Goal: Information Seeking & Learning: Learn about a topic

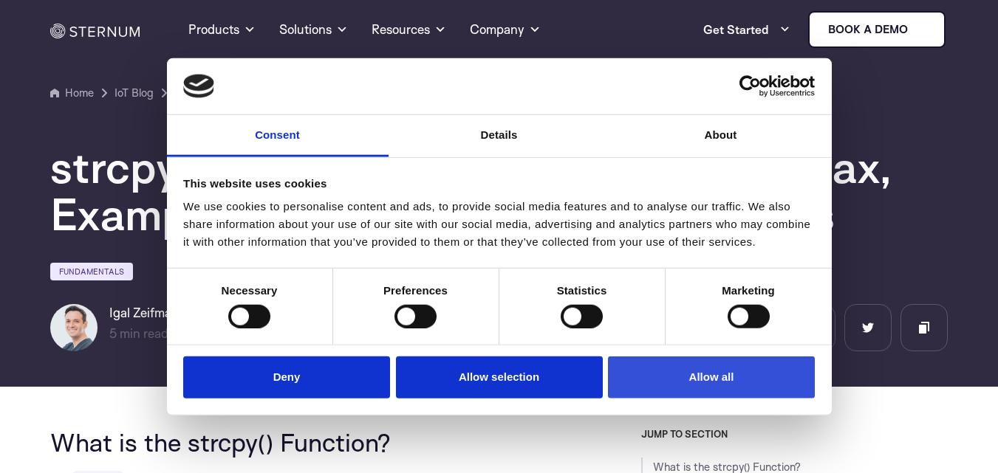
click at [702, 369] on button "Allow all" at bounding box center [711, 378] width 207 height 42
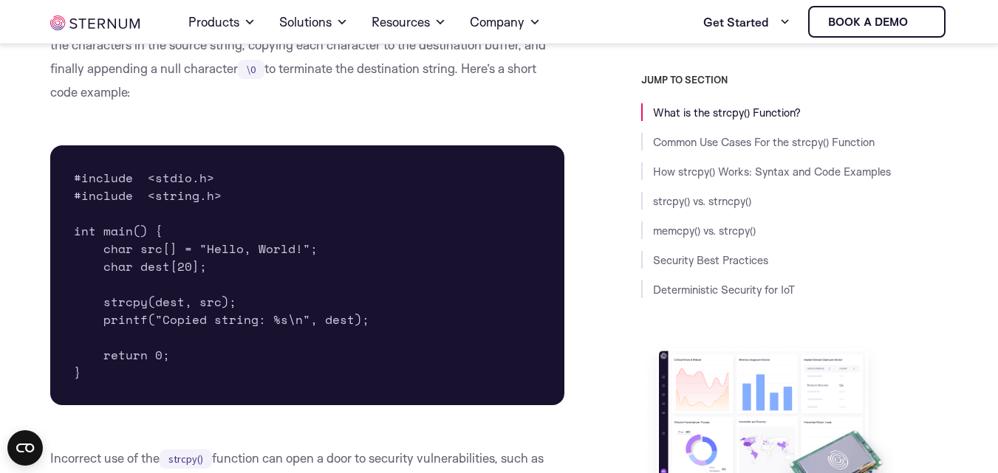
scroll to position [649, 0]
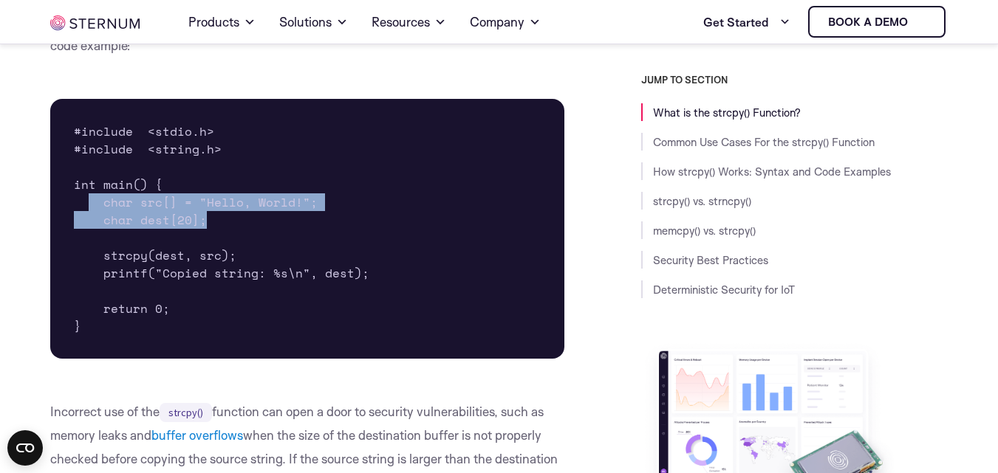
drag, startPoint x: 86, startPoint y: 183, endPoint x: 353, endPoint y: 202, distance: 268.0
click at [353, 202] on pre "#include <stdio.h> #include <string.h> int main() { char src[] = "Hello, World!…" at bounding box center [307, 229] width 515 height 260
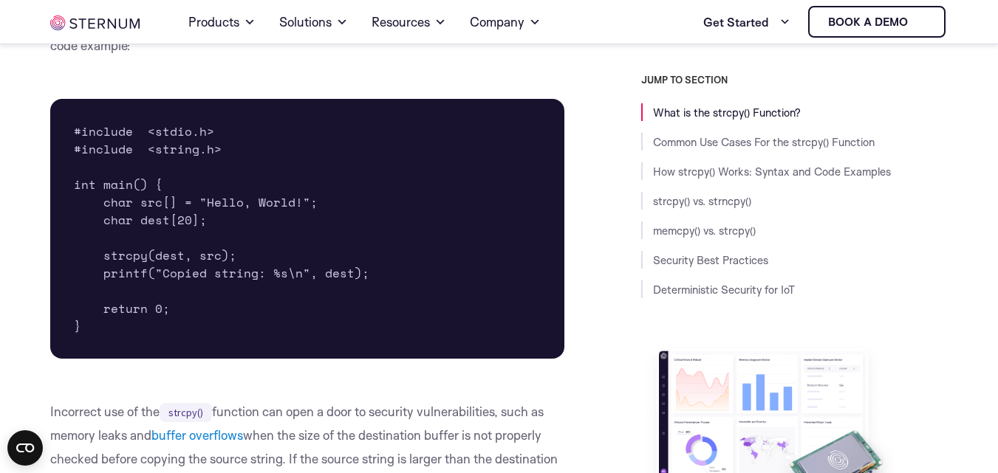
click at [199, 219] on pre "#include <stdio.h> #include <string.h> int main() { char src[] = "Hello, World!…" at bounding box center [307, 229] width 515 height 260
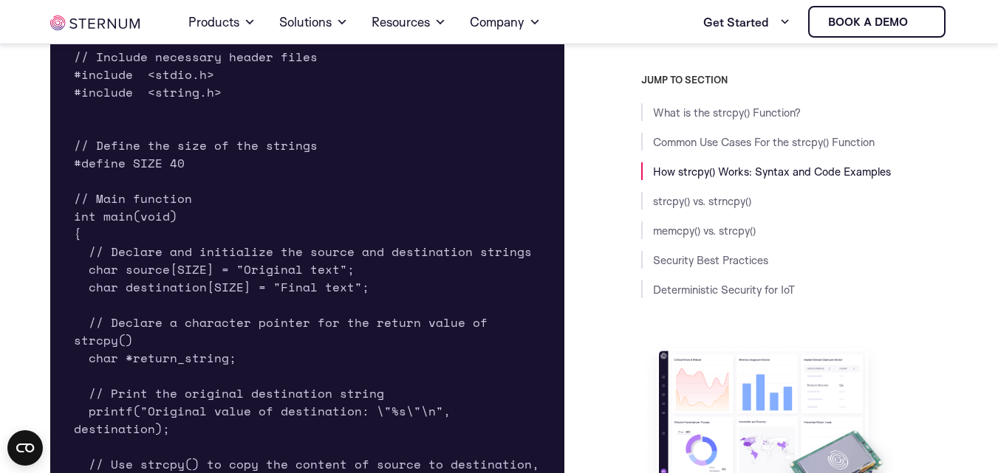
scroll to position [2369, 0]
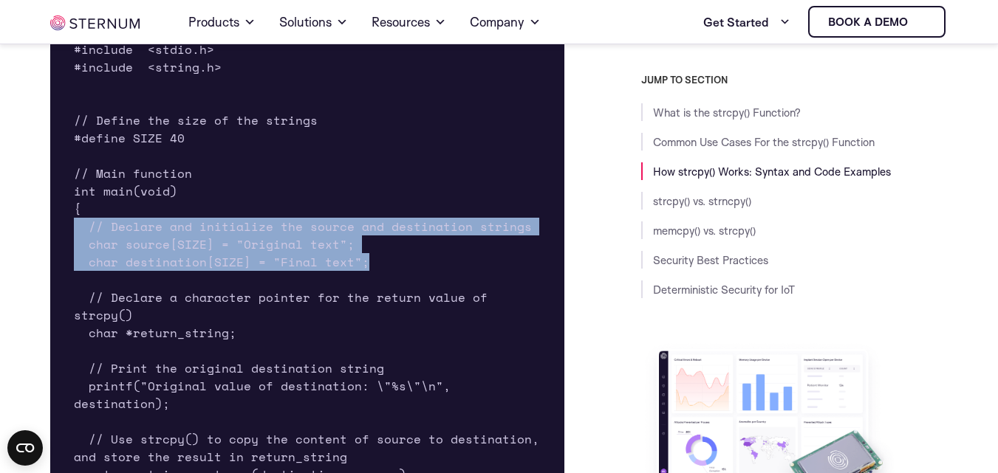
drag, startPoint x: 379, startPoint y: 211, endPoint x: 31, endPoint y: 173, distance: 350.0
click at [351, 194] on pre "// Include necessary header files #include <stdio.h> #include <string.h> // Def…" at bounding box center [307, 324] width 515 height 650
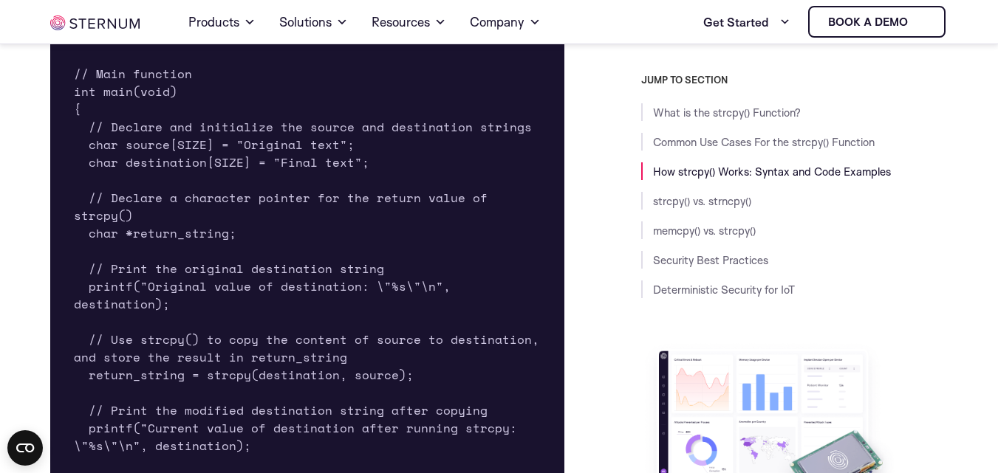
scroll to position [2456, 0]
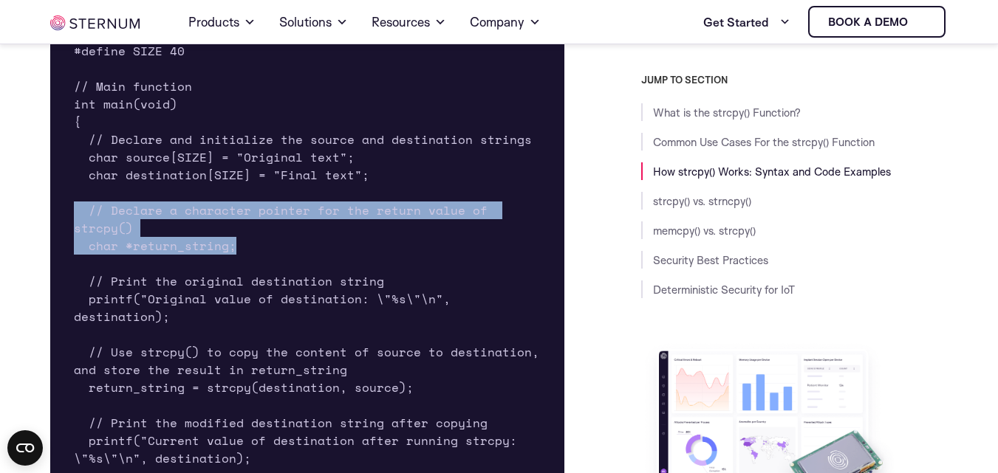
drag, startPoint x: 240, startPoint y: 193, endPoint x: 36, endPoint y: 157, distance: 206.9
click at [346, 180] on pre "// Include necessary header files #include <stdio.h> #include <string.h> // Def…" at bounding box center [307, 237] width 515 height 650
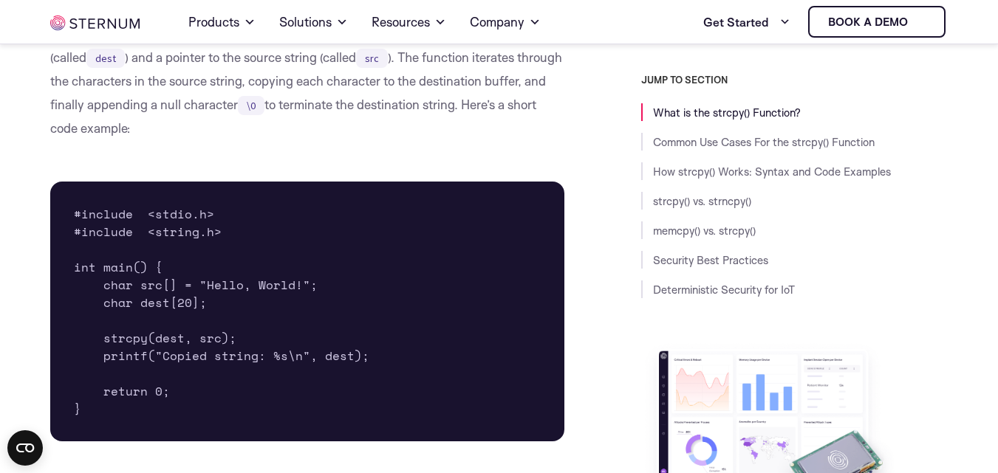
scroll to position [579, 0]
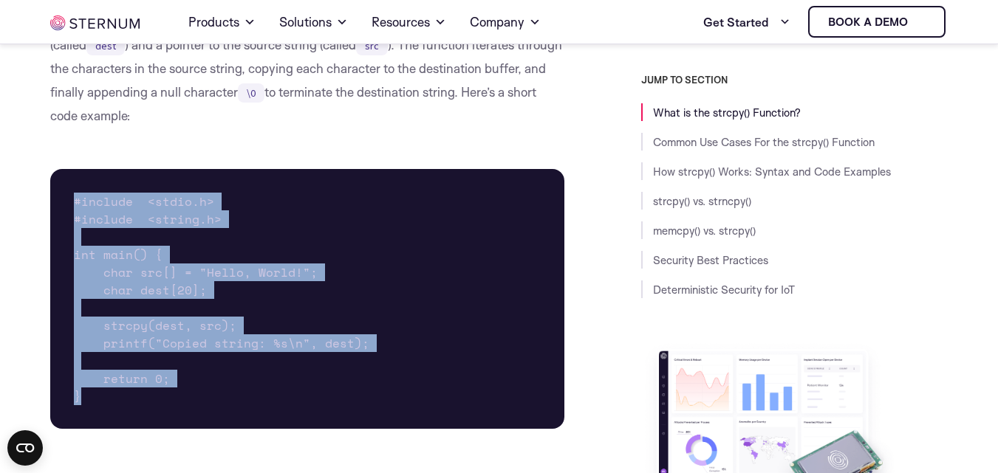
drag, startPoint x: 92, startPoint y: 377, endPoint x: 70, endPoint y: 180, distance: 197.6
click at [69, 180] on pre "#include <stdio.h> #include <string.h> int main() { char src[] = "Hello, World!…" at bounding box center [307, 299] width 515 height 260
copy pre "#include <stdio.h> #include <string.h> int main() { char src[] = "Hello, World!…"
click at [340, 284] on pre "#include <stdio.h> #include <string.h> int main() { char src[] = "Hello, World!…" at bounding box center [307, 299] width 515 height 260
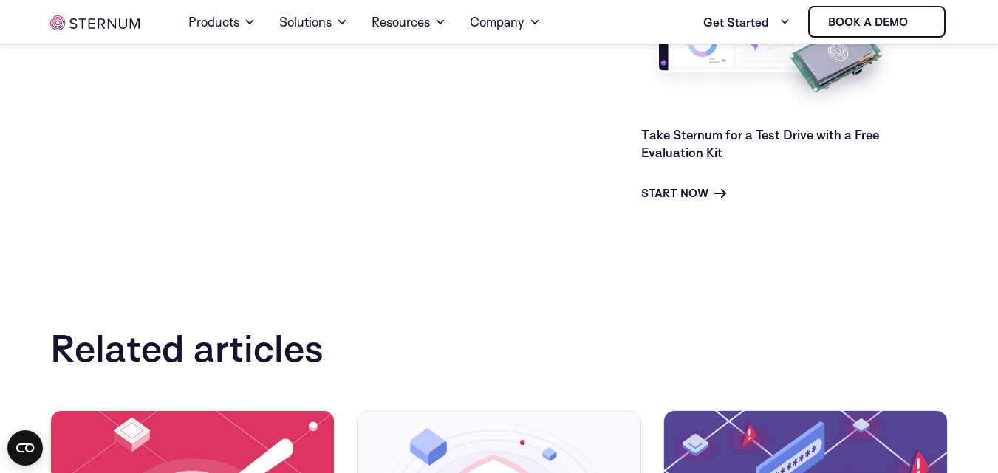
scroll to position [3114, 0]
